Goal: Information Seeking & Learning: Compare options

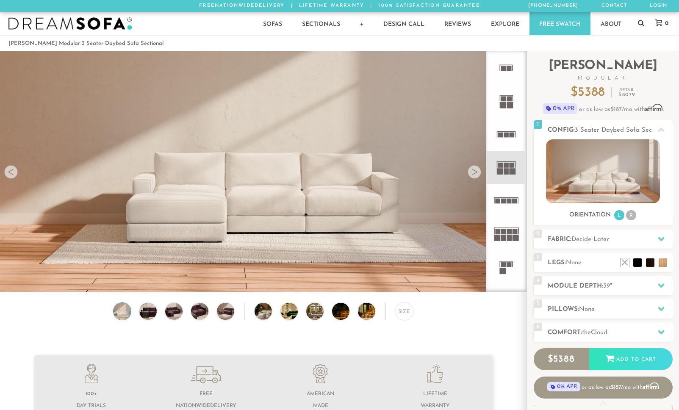
click at [508, 235] on rect at bounding box center [508, 238] width 5 height 6
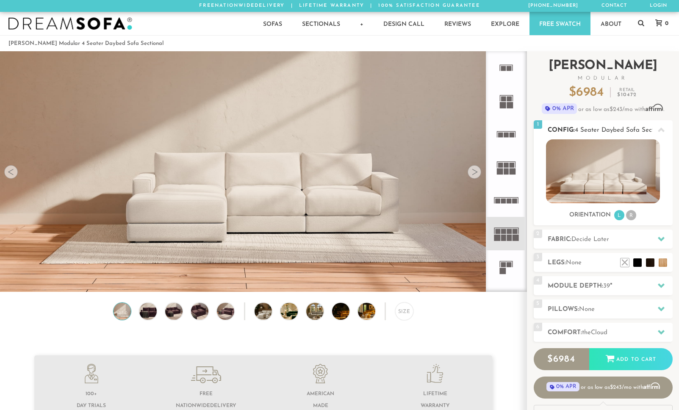
click at [632, 215] on li "R" at bounding box center [631, 215] width 10 height 10
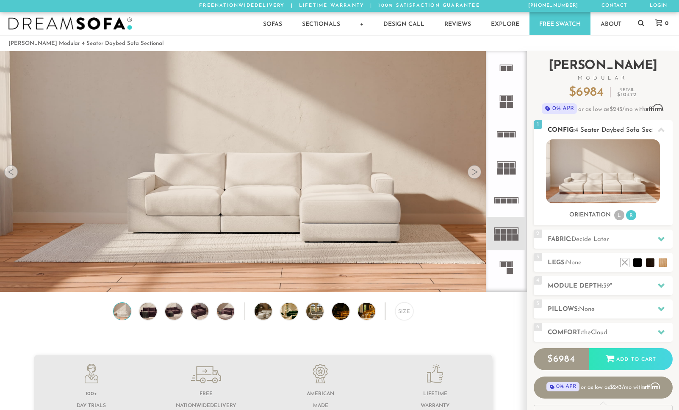
click at [615, 215] on li "L" at bounding box center [619, 215] width 10 height 10
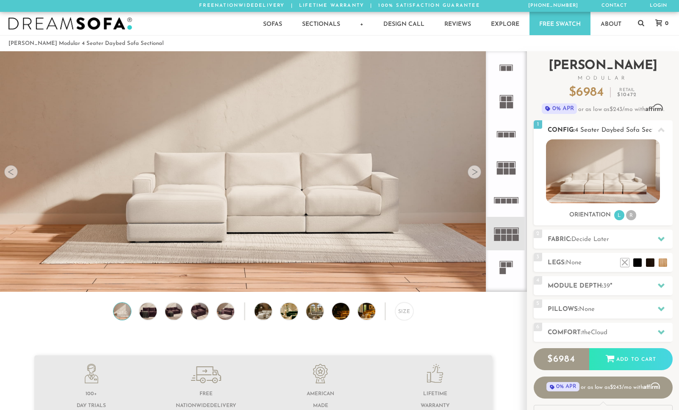
click at [626, 214] on li "R" at bounding box center [631, 215] width 10 height 10
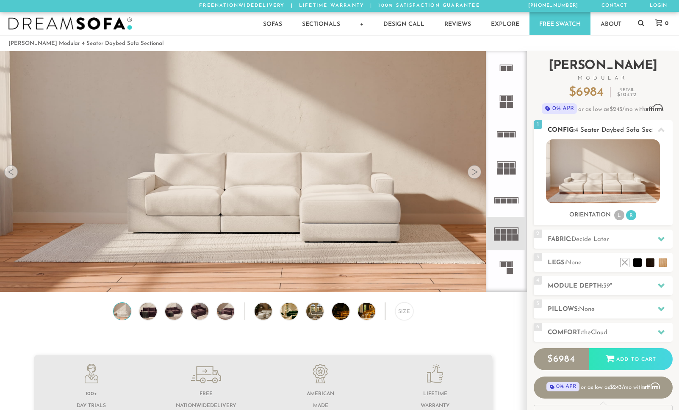
click at [612, 212] on div "Orientation L R" at bounding box center [602, 215] width 139 height 11
click at [618, 217] on li "L" at bounding box center [619, 215] width 10 height 10
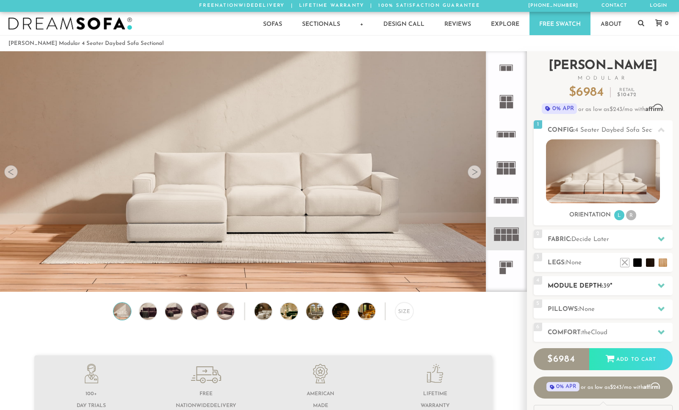
click at [621, 285] on h2 "Module Depth: 39 "" at bounding box center [609, 286] width 125 height 10
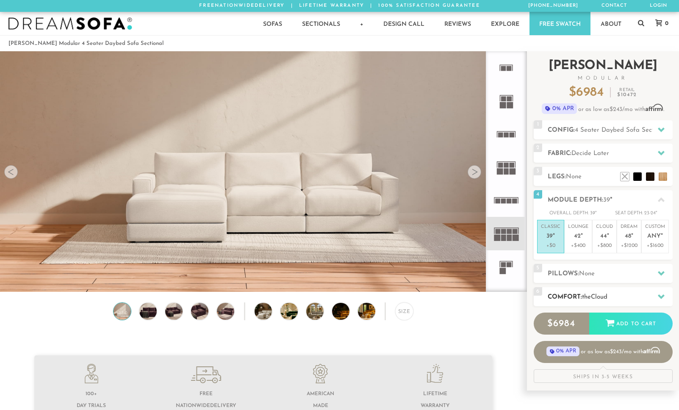
click at [619, 293] on h2 "Comfort: the Cloud" at bounding box center [609, 297] width 125 height 10
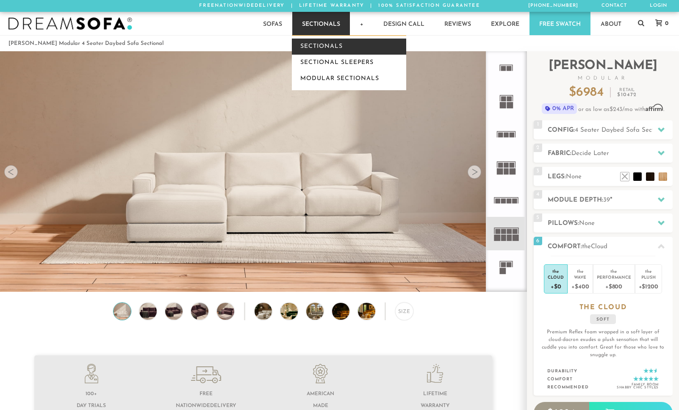
click at [313, 42] on link "Sectionals" at bounding box center [349, 47] width 114 height 16
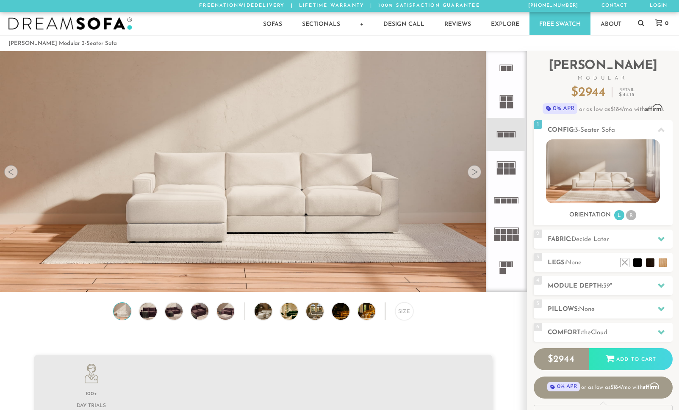
scroll to position [9532, 679]
click at [506, 171] on rect at bounding box center [506, 171] width 5 height 6
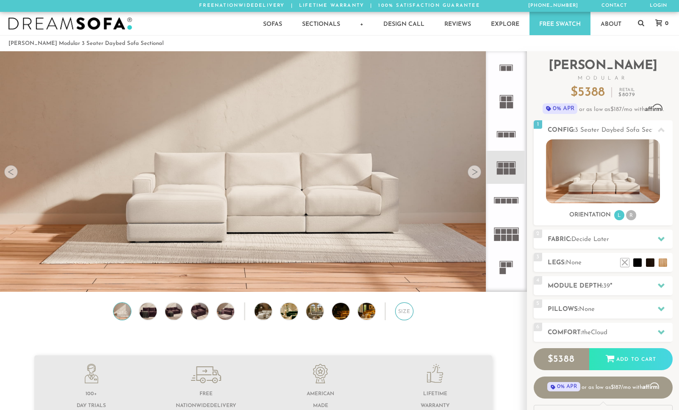
click at [406, 312] on div "Size" at bounding box center [404, 311] width 18 height 18
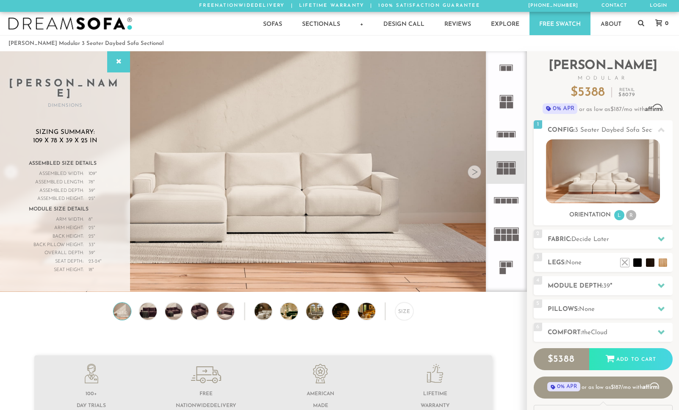
click at [510, 230] on rect at bounding box center [508, 231] width 5 height 5
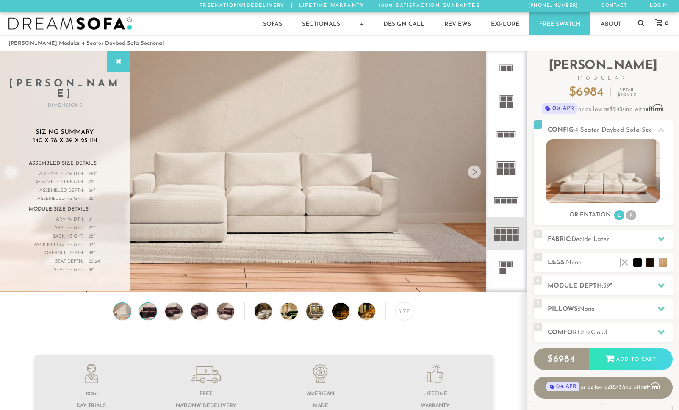
click at [144, 316] on img at bounding box center [148, 311] width 20 height 17
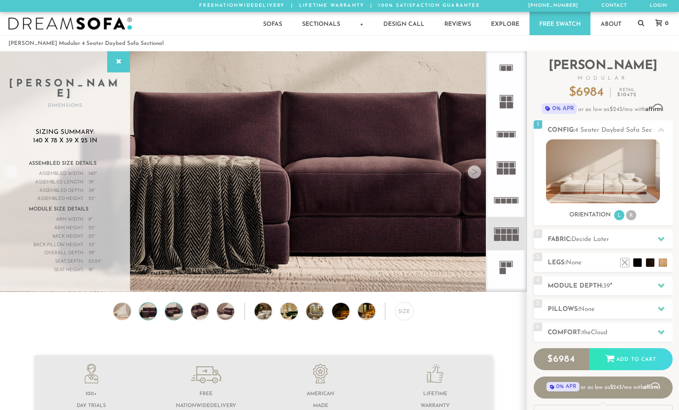
click at [170, 314] on img at bounding box center [173, 311] width 20 height 17
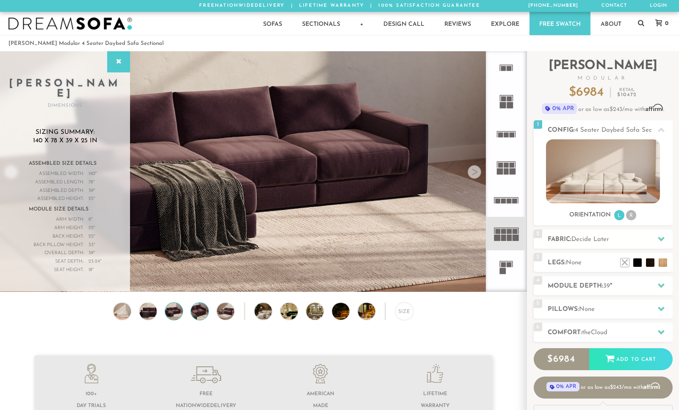
click at [196, 313] on img at bounding box center [199, 311] width 20 height 17
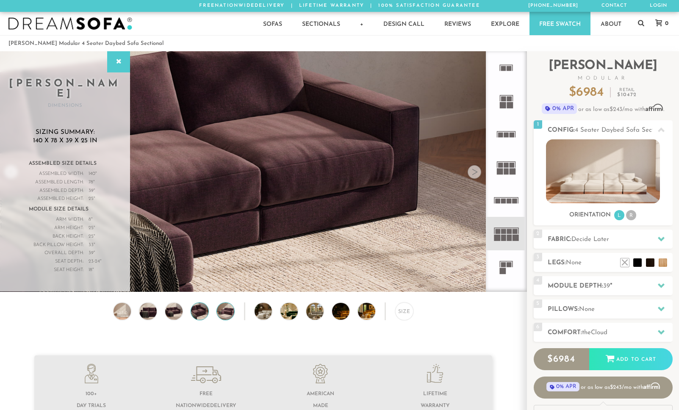
click at [231, 314] on img at bounding box center [225, 311] width 20 height 17
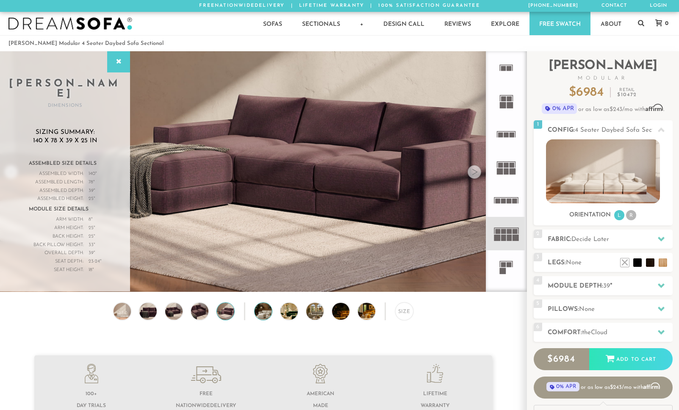
click at [256, 313] on img at bounding box center [269, 311] width 30 height 17
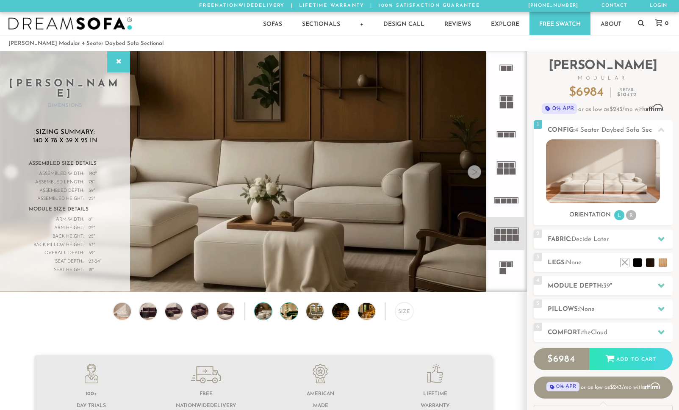
click at [288, 313] on img at bounding box center [295, 311] width 30 height 17
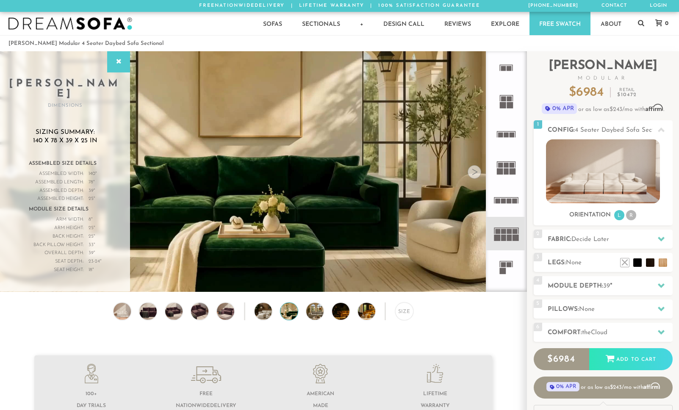
click at [323, 315] on div "Size" at bounding box center [263, 313] width 526 height 22
click at [315, 313] on img at bounding box center [321, 311] width 30 height 17
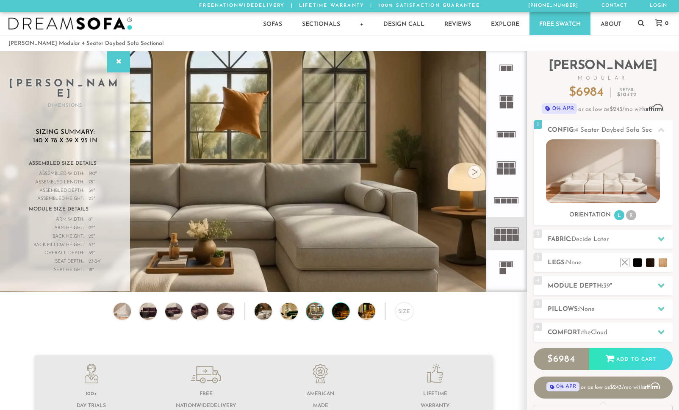
click at [339, 312] on img at bounding box center [347, 311] width 30 height 17
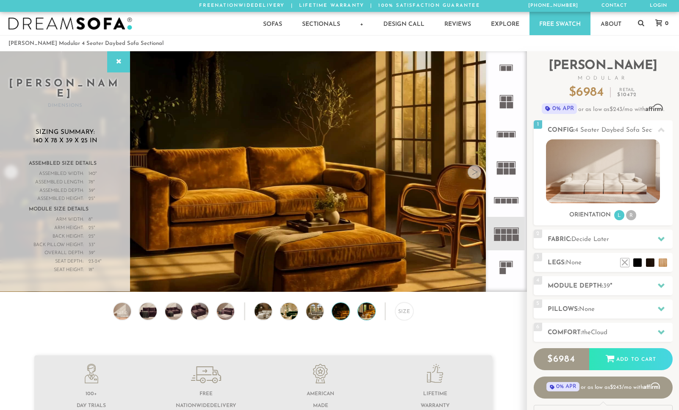
click at [364, 312] on img at bounding box center [373, 311] width 30 height 17
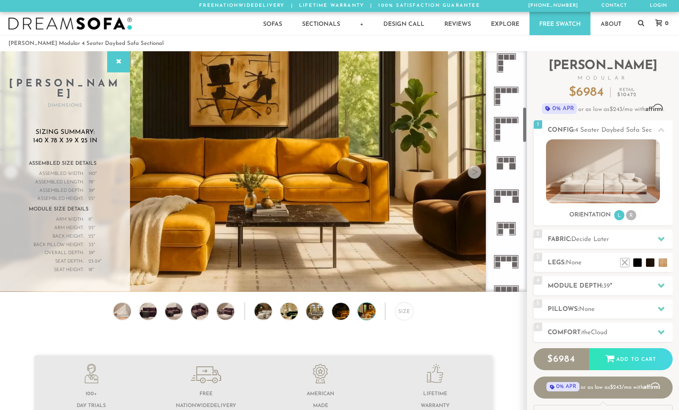
scroll to position [370, 0]
click at [507, 200] on icon at bounding box center [505, 194] width 33 height 33
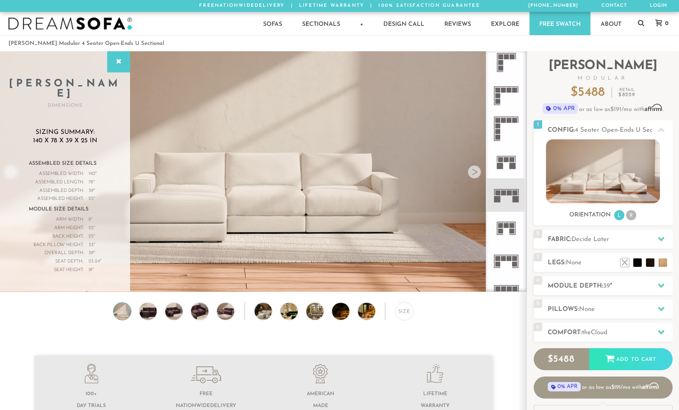
click at [506, 224] on rect at bounding box center [506, 225] width 5 height 5
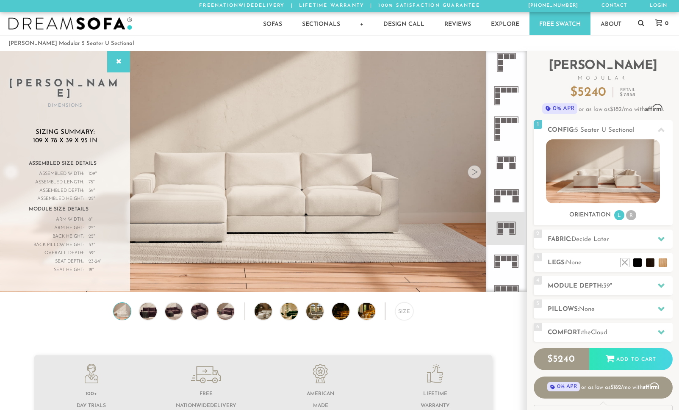
click at [506, 205] on icon at bounding box center [505, 194] width 33 height 33
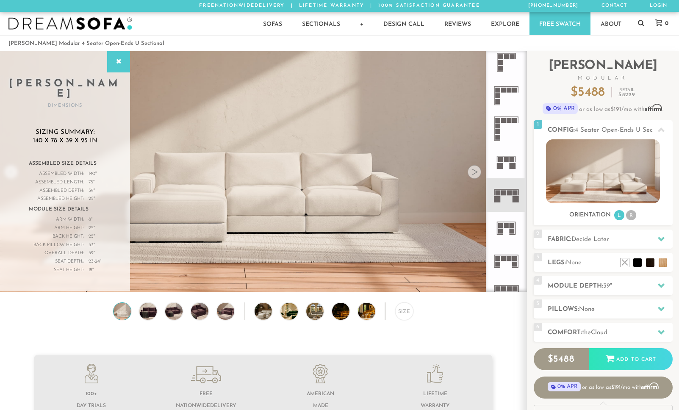
click at [504, 228] on icon at bounding box center [505, 228] width 33 height 33
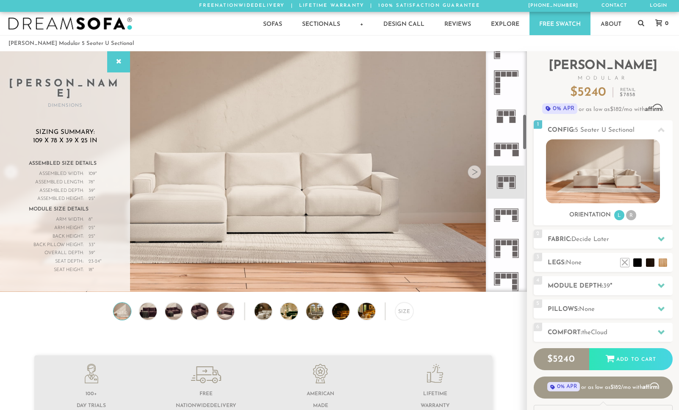
scroll to position [417, 0]
click at [505, 210] on rect at bounding box center [503, 211] width 5 height 5
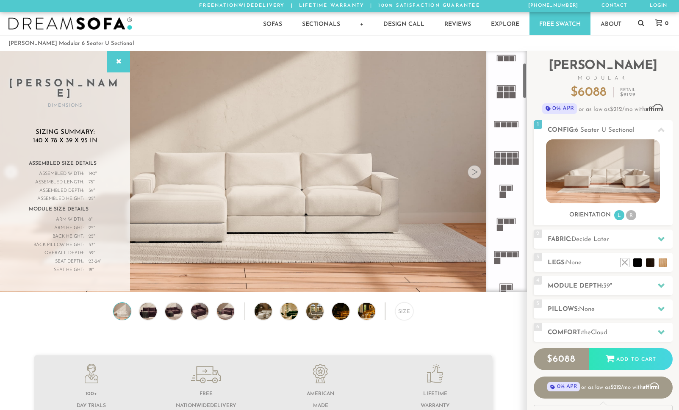
scroll to position [75, 0]
click at [499, 98] on rect at bounding box center [500, 96] width 6 height 6
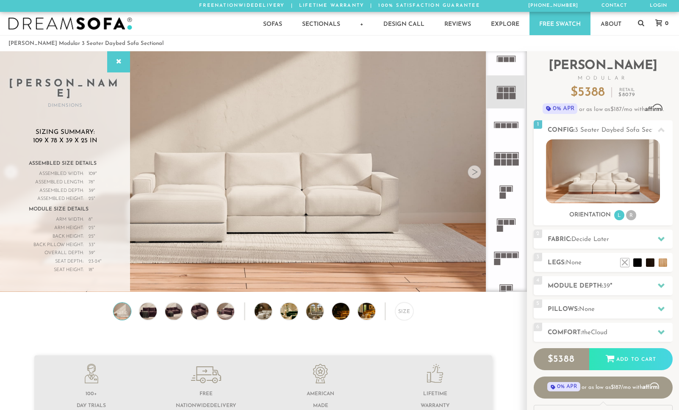
click at [507, 128] on rect at bounding box center [508, 125] width 5 height 5
